Goal: Task Accomplishment & Management: Complete application form

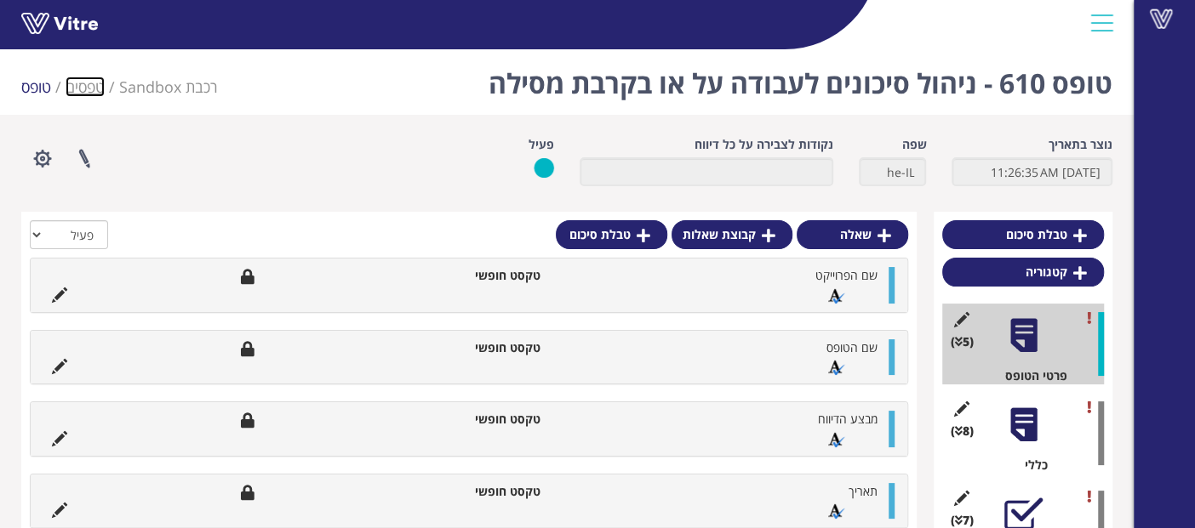
click at [81, 92] on link "טפסים" at bounding box center [85, 87] width 39 height 20
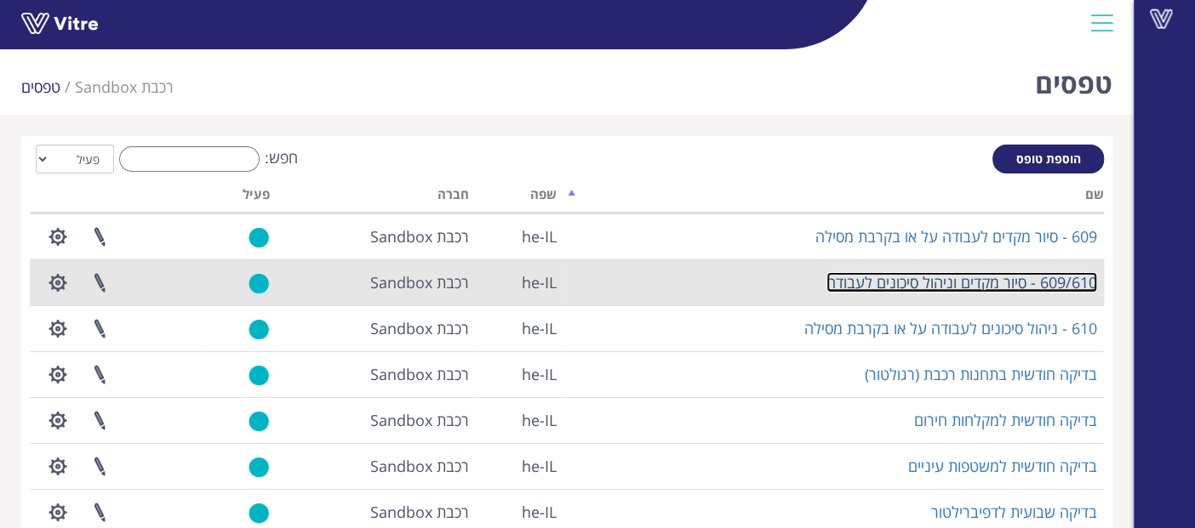
click at [1023, 274] on link "609/610 - סיור מקדים וניהול סיכונים לעבודה" at bounding box center [961, 282] width 271 height 20
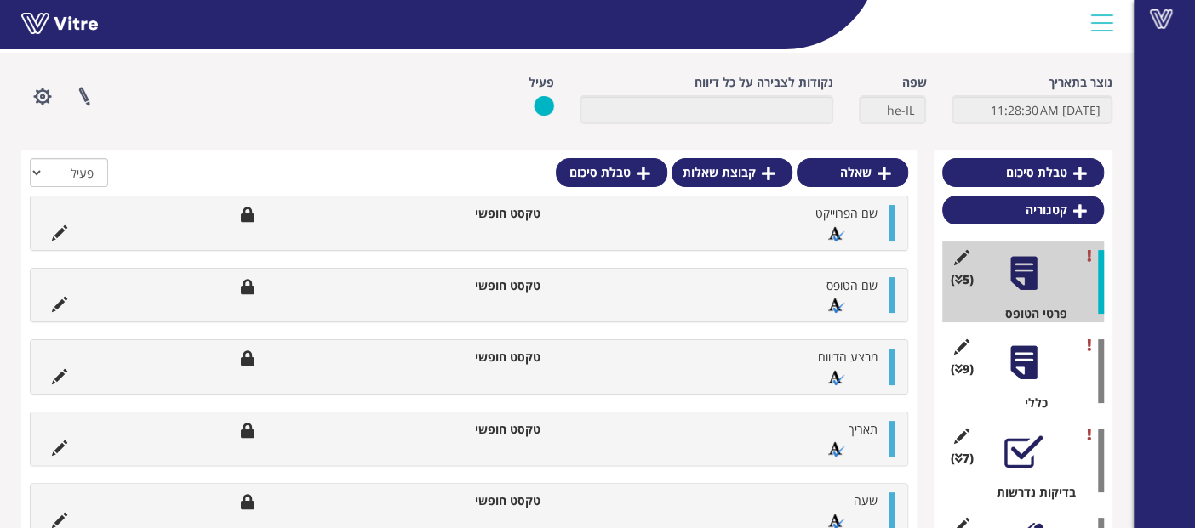
scroll to position [71, 0]
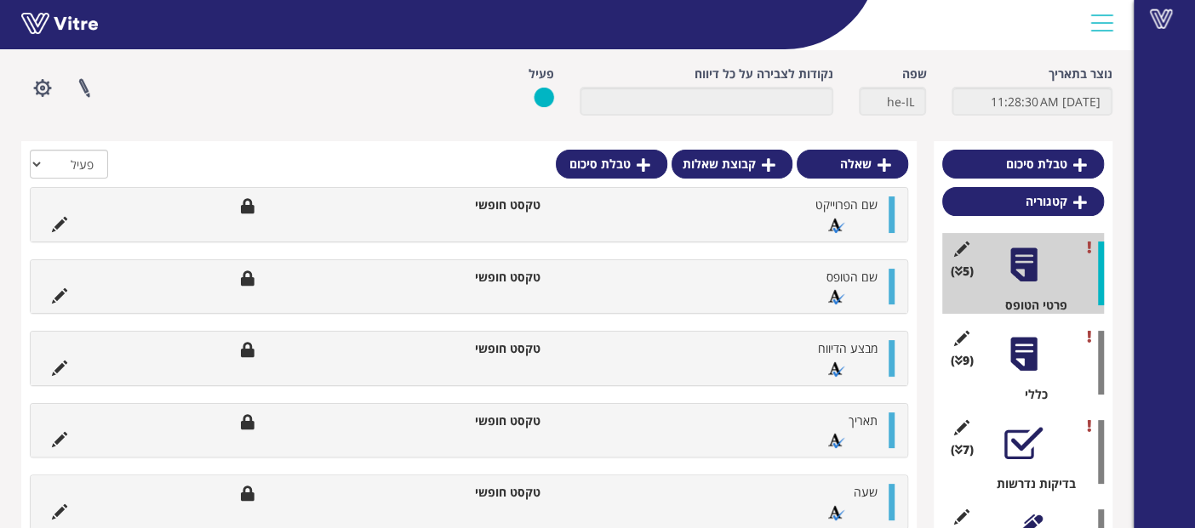
click at [1045, 349] on div "(9 ) כללי" at bounding box center [1023, 363] width 162 height 81
click at [1014, 358] on div at bounding box center [1023, 354] width 38 height 38
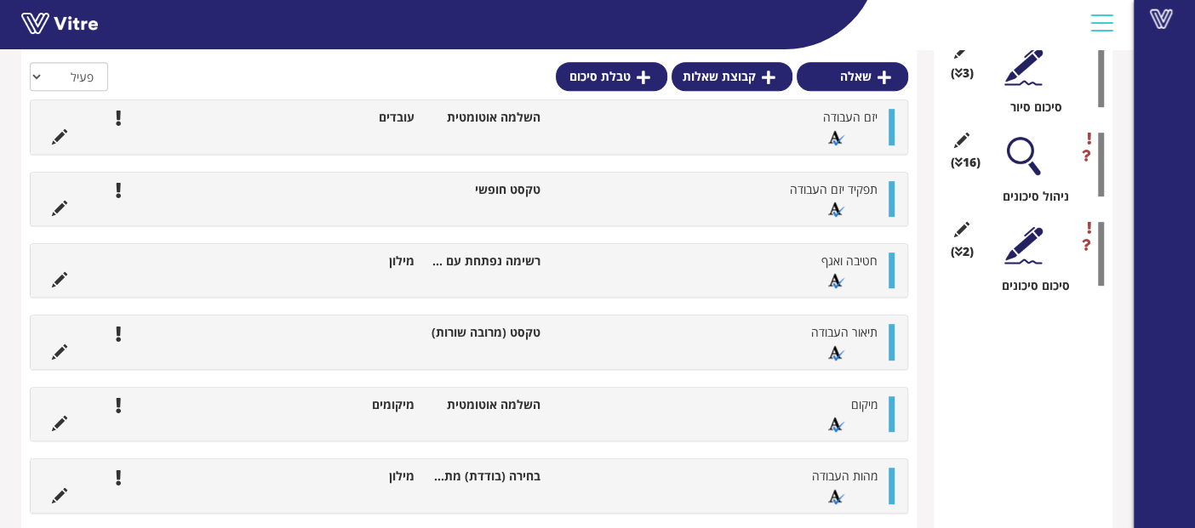
scroll to position [775, 0]
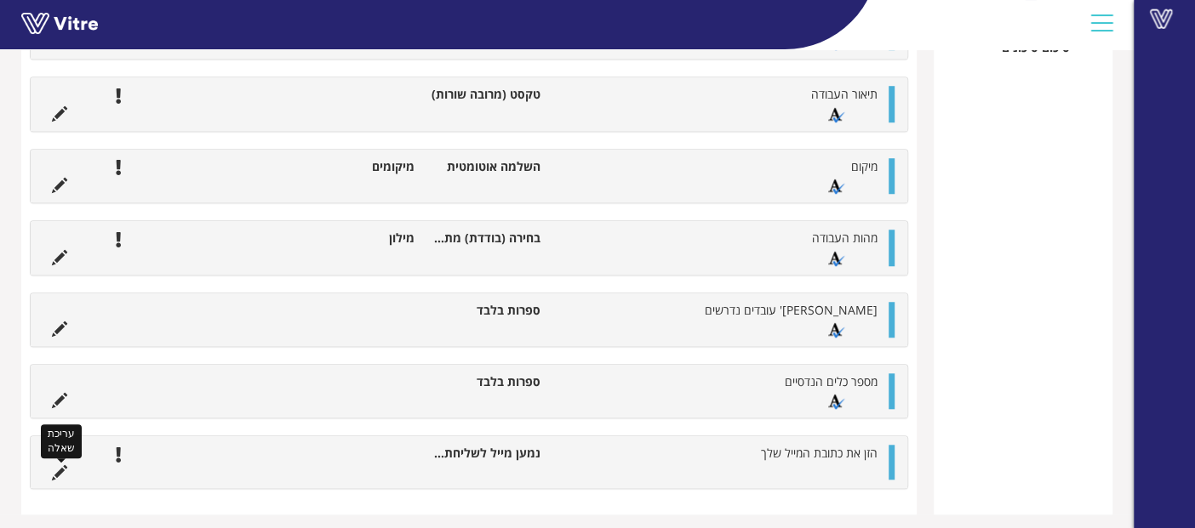
click at [56, 468] on icon at bounding box center [59, 472] width 15 height 15
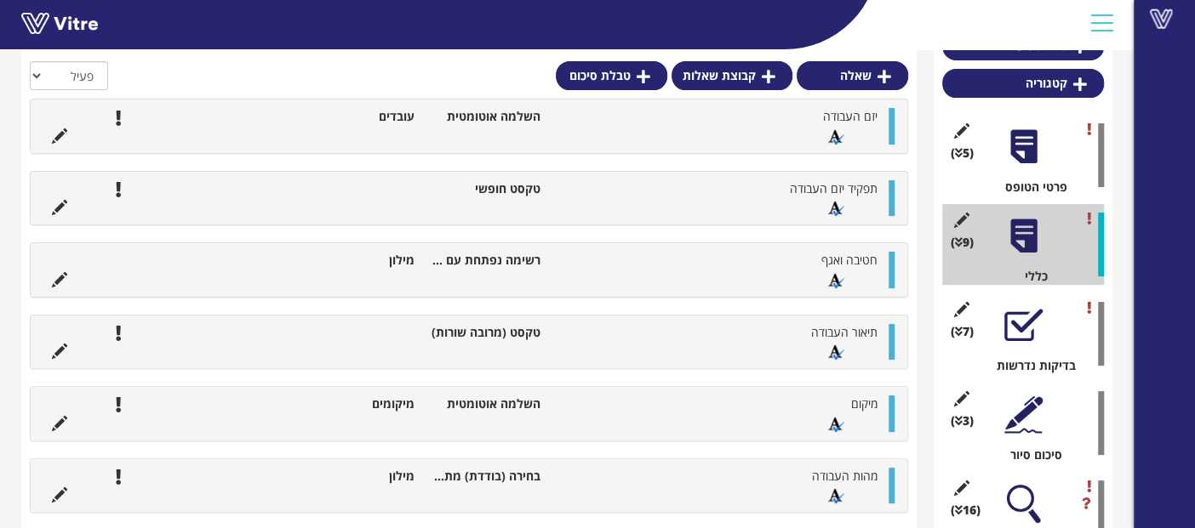
scroll to position [283, 0]
